Goal: Task Accomplishment & Management: Use online tool/utility

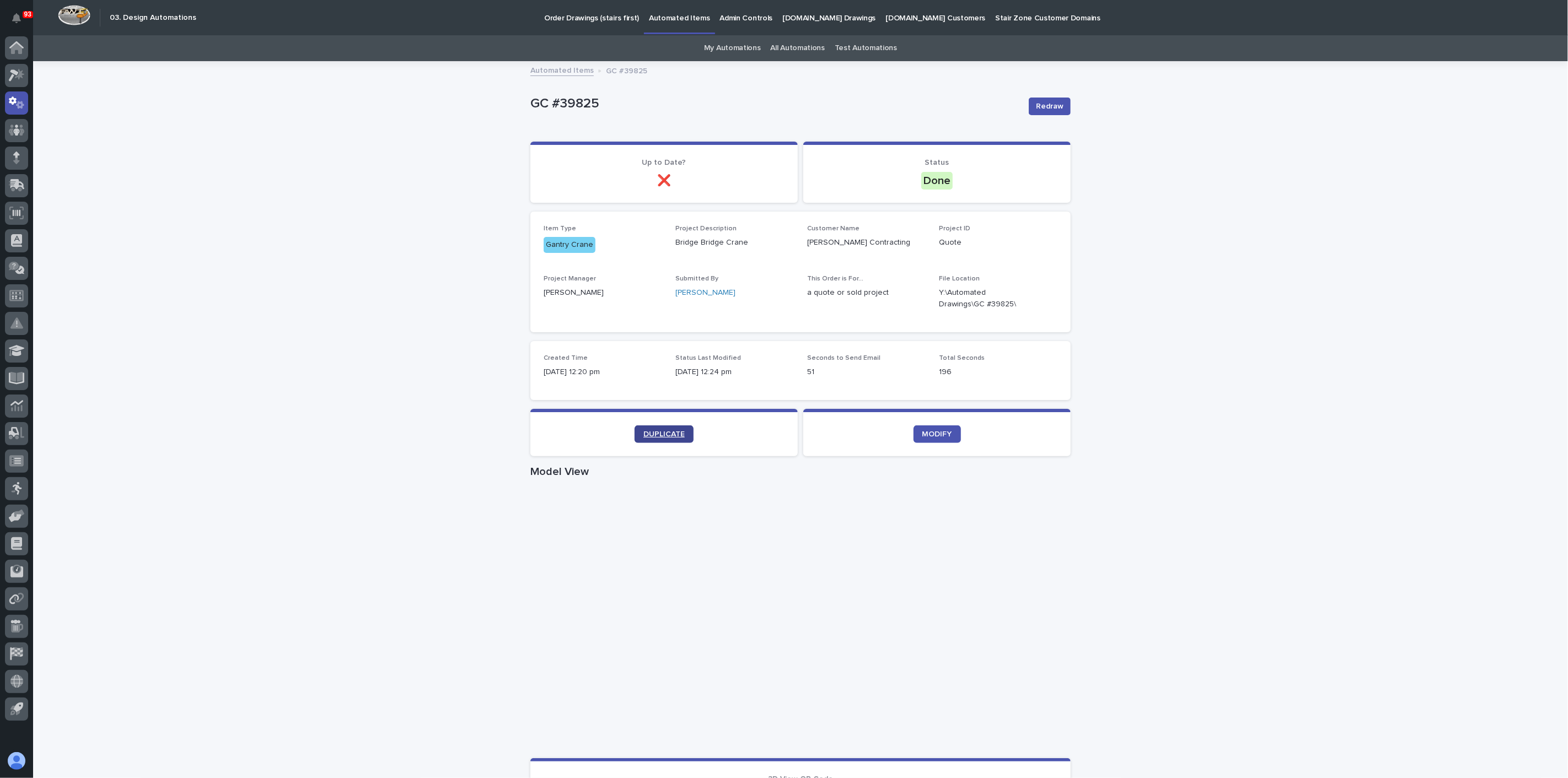
click at [643, 432] on span "DUPLICATE" at bounding box center [664, 434] width 42 height 8
